Goal: Task Accomplishment & Management: Use online tool/utility

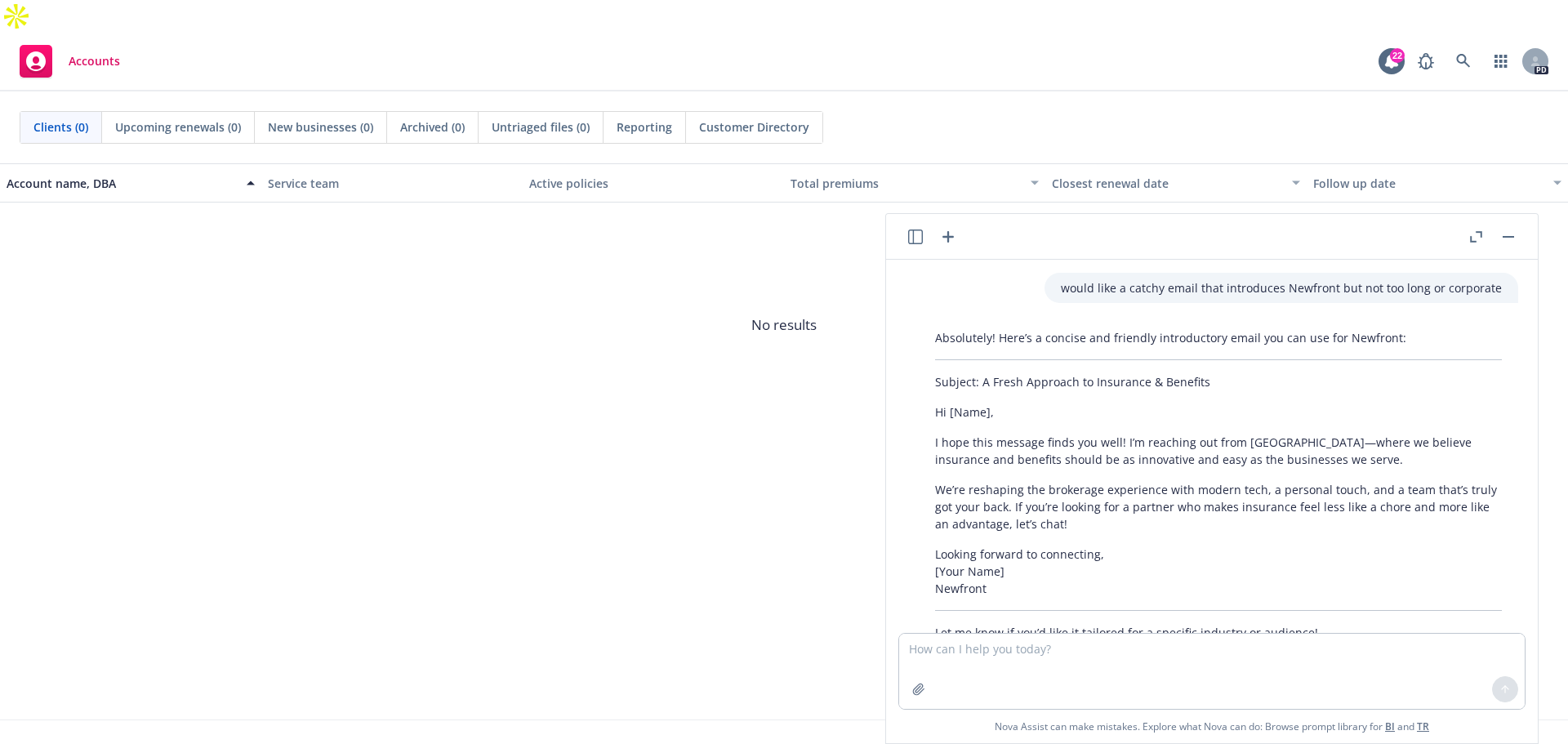
scroll to position [472, 0]
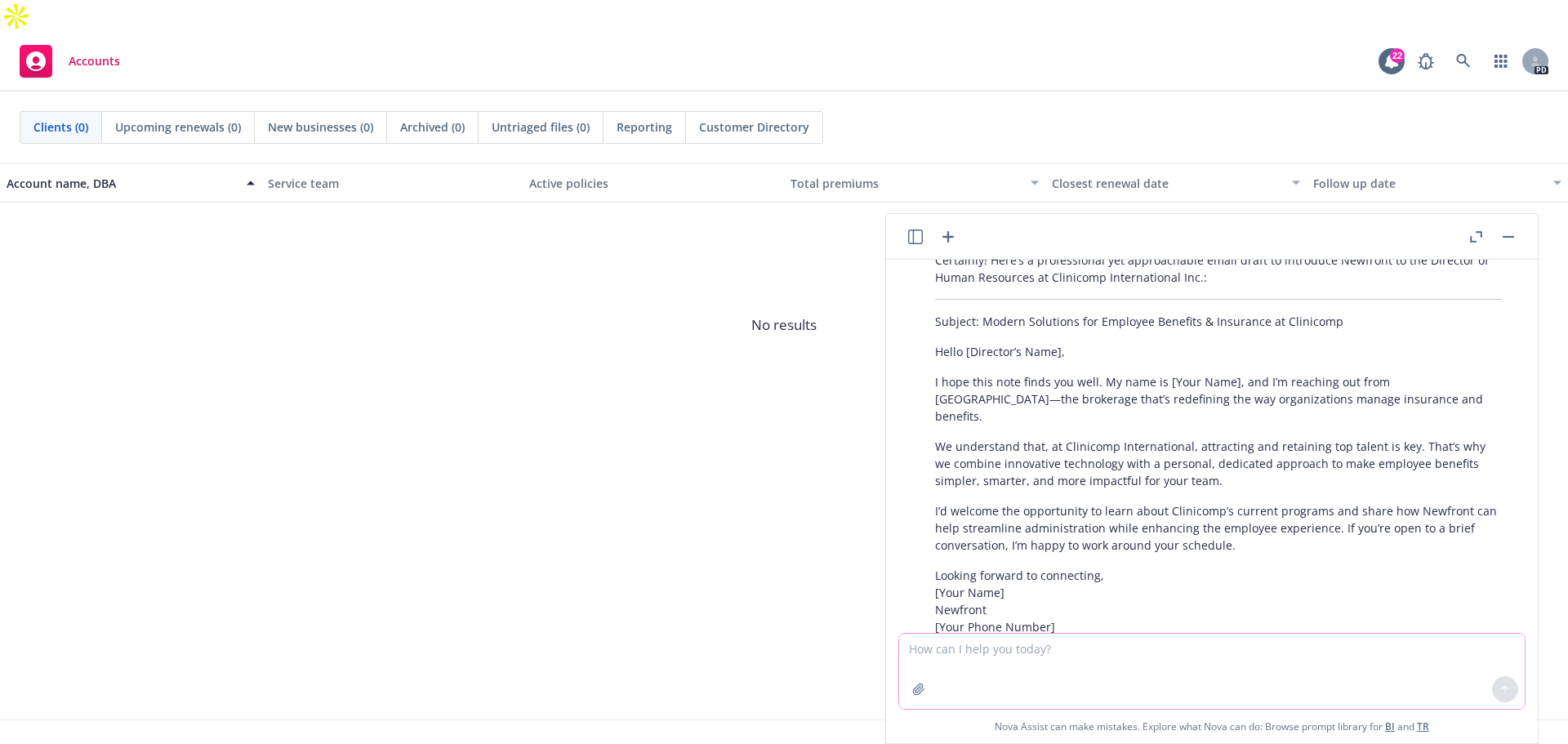
click at [1016, 650] on textarea at bounding box center [1212, 671] width 625 height 75
type textarea "draft me an email to Blue Tech. this is a warm outreach"
click at [1506, 690] on icon at bounding box center [1505, 690] width 12 height 12
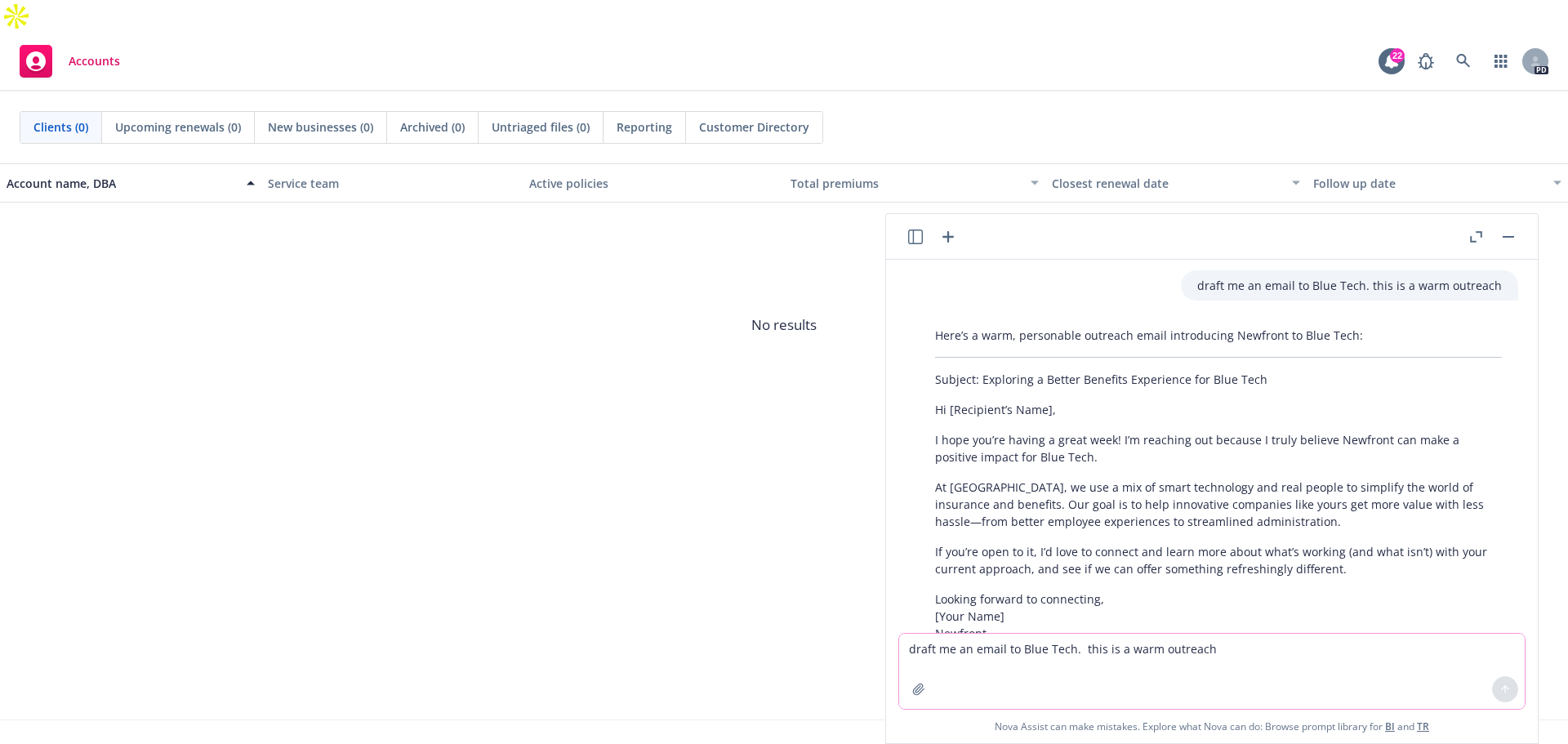
scroll to position [962, 0]
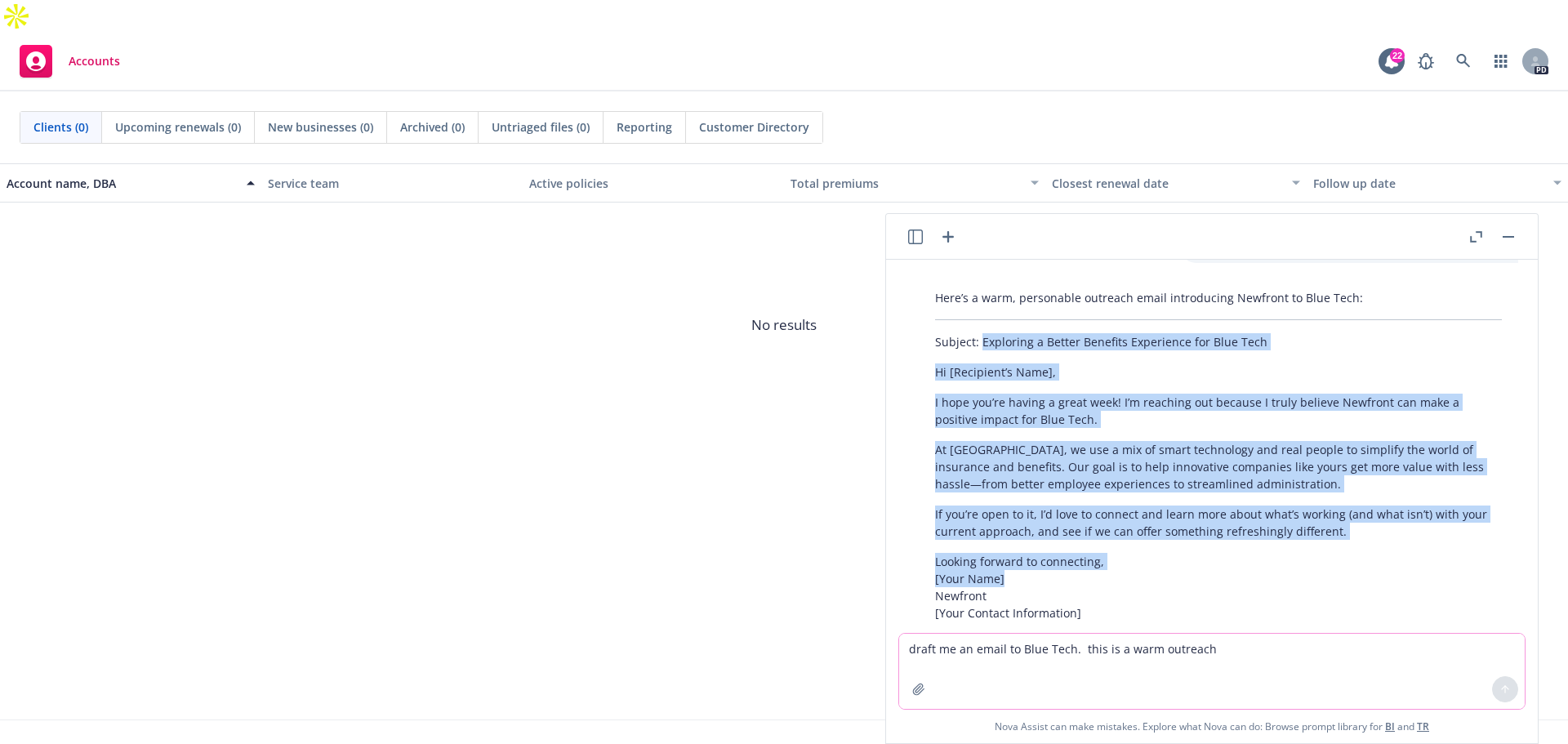
drag, startPoint x: 1019, startPoint y: 564, endPoint x: 979, endPoint y: 326, distance: 241.3
click at [979, 326] on div "Here’s a warm, personable outreach email introducing Newfront to Blue Tech: Sub…" at bounding box center [1219, 477] width 599 height 389
click at [1088, 342] on div "Here’s a warm, personable outreach email introducing Newfront to Blue Tech: Sub…" at bounding box center [1219, 477] width 599 height 389
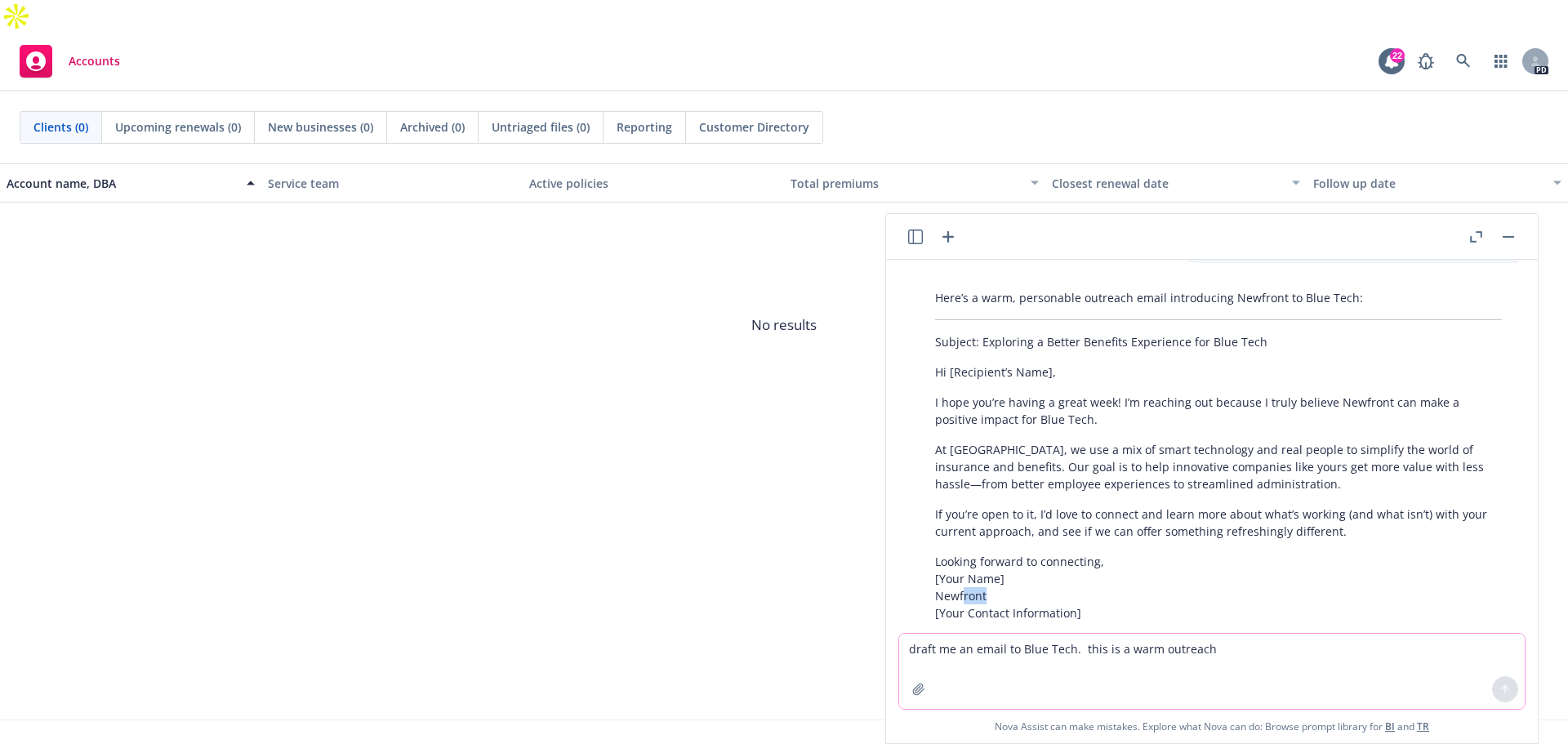
drag, startPoint x: 1011, startPoint y: 576, endPoint x: 964, endPoint y: 577, distance: 47.0
click at [964, 577] on p "Looking forward to connecting, [Your Name] Newfront [Your Contact Information]" at bounding box center [1219, 587] width 567 height 69
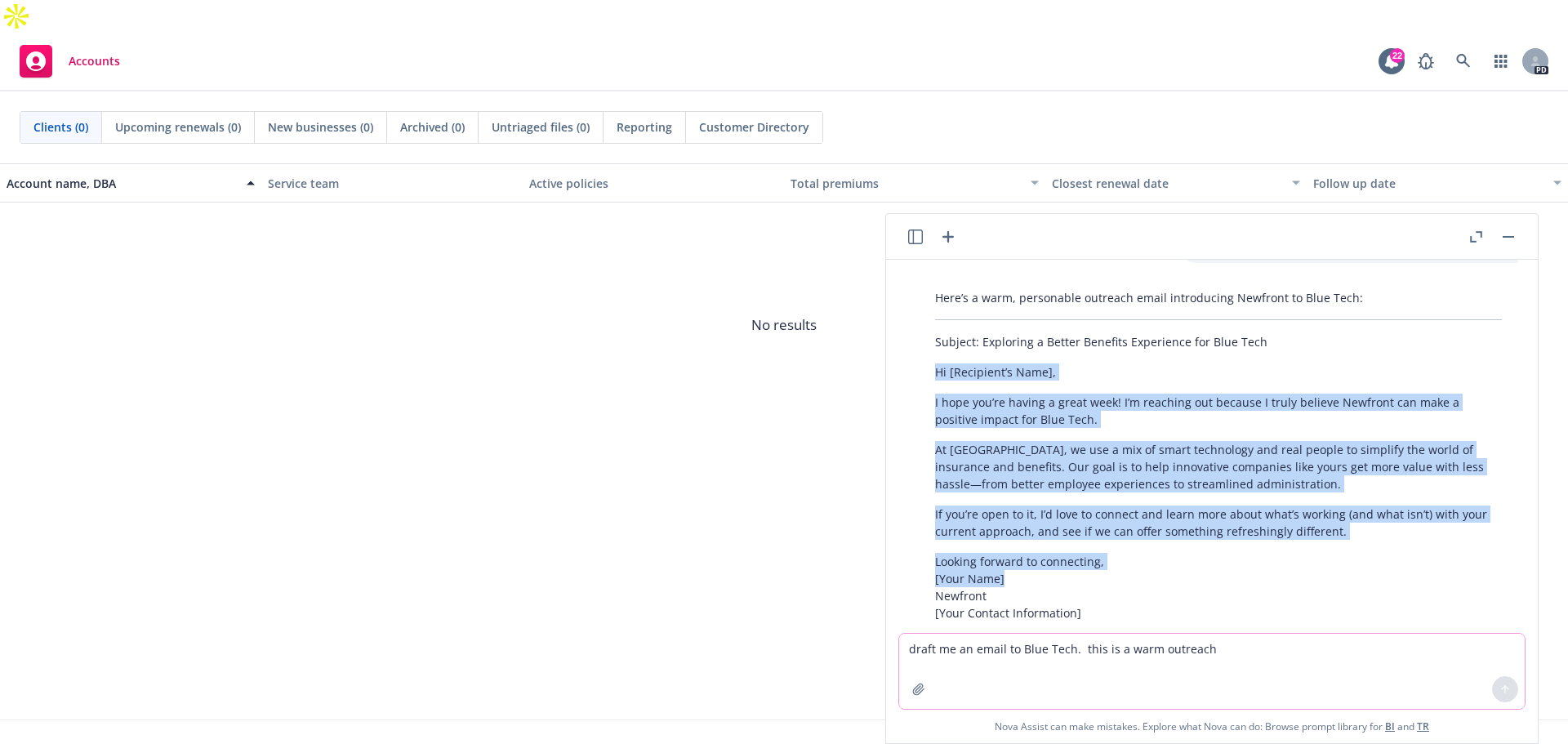
drag, startPoint x: 1016, startPoint y: 557, endPoint x: 922, endPoint y: 362, distance: 216.5
click at [922, 362] on div "Here’s a warm, personable outreach email introducing Newfront to Blue Tech: Sub…" at bounding box center [1219, 477] width 599 height 389
copy div "Hi [Recipient’s Name], I hope you’re having a great week! I’m reaching out beca…"
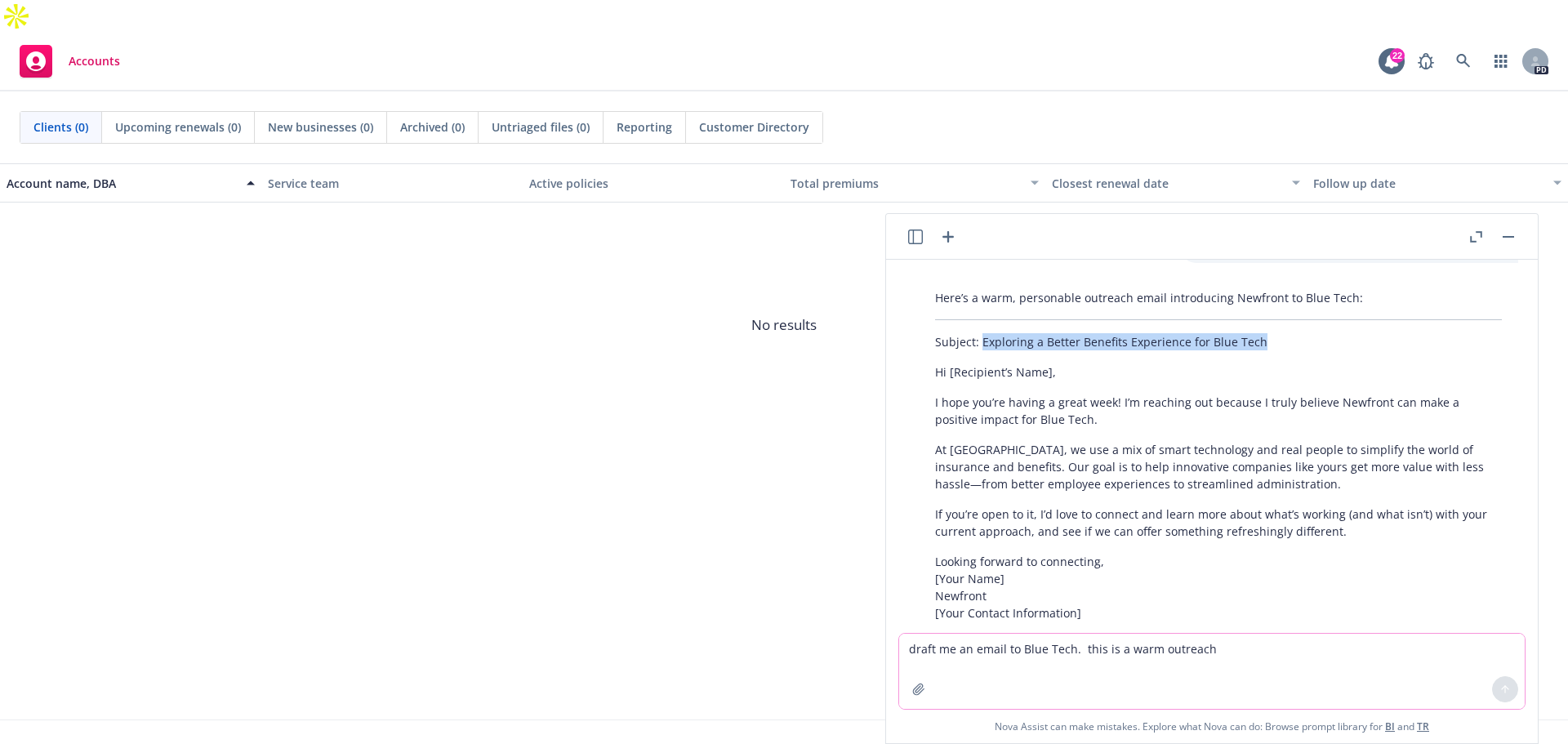
drag, startPoint x: 1281, startPoint y: 327, endPoint x: 980, endPoint y: 322, distance: 301.0
click at [980, 333] on p "Subject: Exploring a Better Benefits Experience for Blue Tech" at bounding box center [1219, 342] width 567 height 17
copy p "Exploring a Better Benefits Experience for Blue Tech"
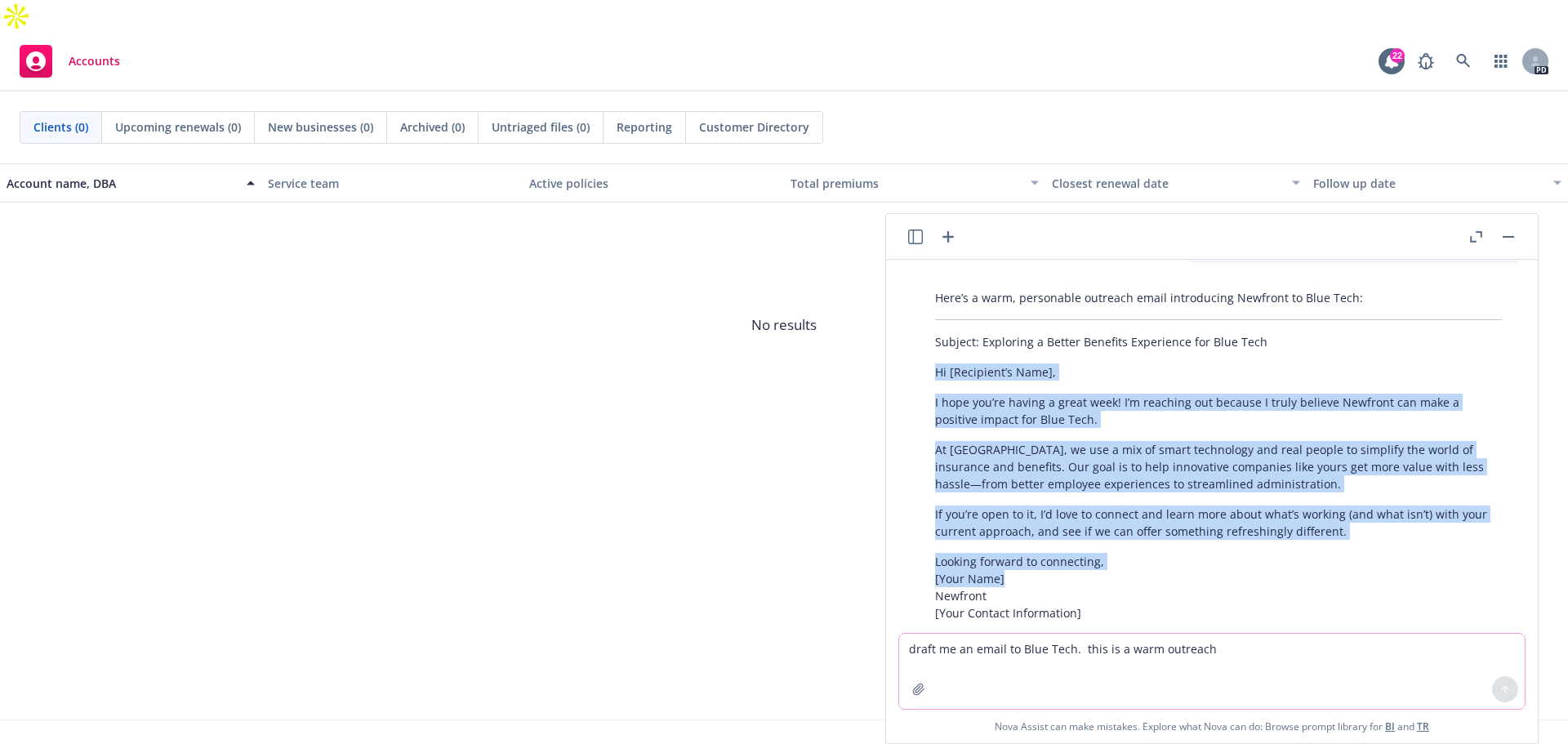
drag, startPoint x: 1003, startPoint y: 563, endPoint x: 928, endPoint y: 361, distance: 215.5
click at [928, 361] on div "Here’s a warm, personable outreach email introducing Newfront to Blue Tech: Sub…" at bounding box center [1219, 477] width 599 height 389
copy div "Hi [Recipient’s Name], I hope you’re having a great week! I’m reaching out beca…"
